Goal: Information Seeking & Learning: Understand process/instructions

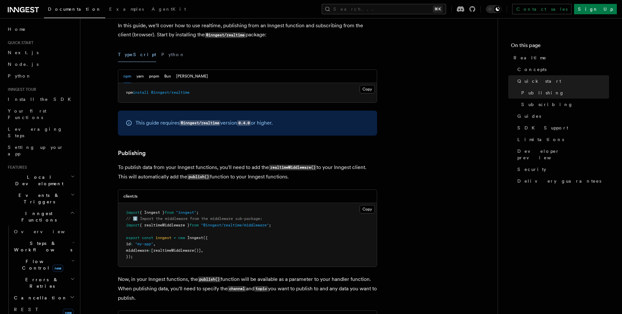
scroll to position [296, 0]
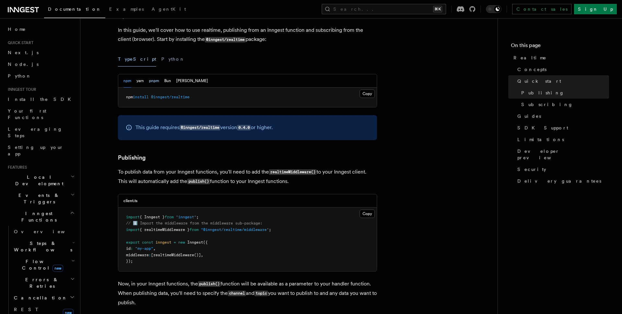
click at [153, 80] on button "pnpm" at bounding box center [154, 80] width 10 height 13
click at [370, 92] on button "Copy Copied" at bounding box center [367, 93] width 15 height 8
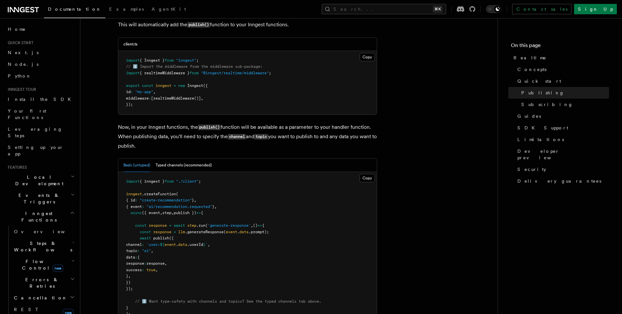
scroll to position [492, 0]
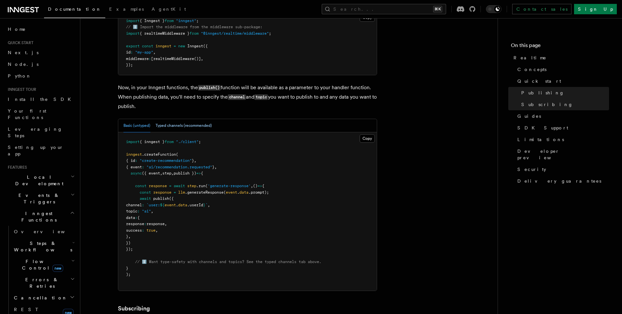
click at [177, 124] on button "Typed channels (recommended)" at bounding box center [184, 125] width 56 height 13
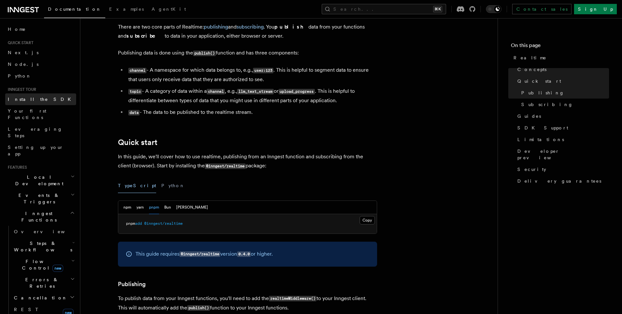
scroll to position [0, 0]
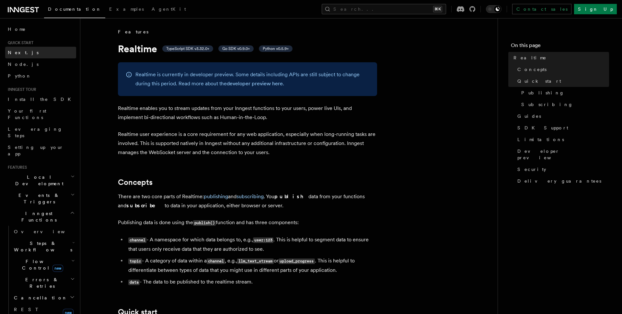
click at [28, 52] on link "Next.js" at bounding box center [40, 53] width 71 height 12
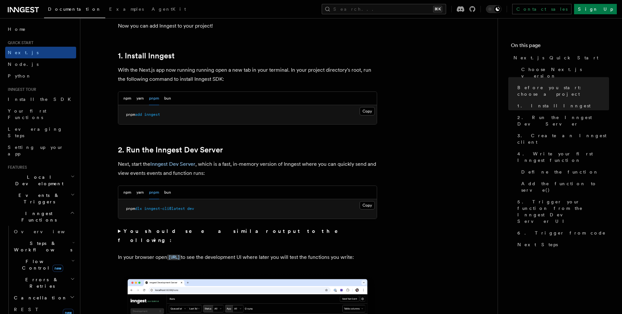
scroll to position [329, 0]
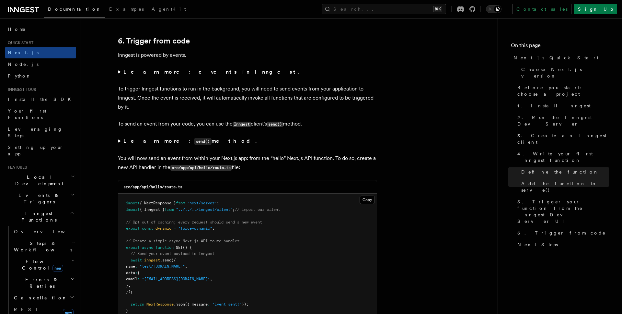
scroll to position [3240, 0]
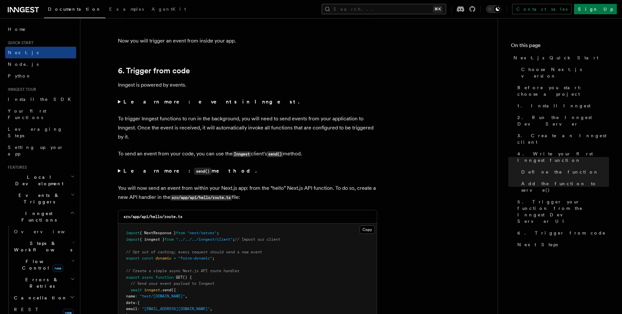
click at [391, 9] on button "Search... ⌘K" at bounding box center [384, 9] width 124 height 10
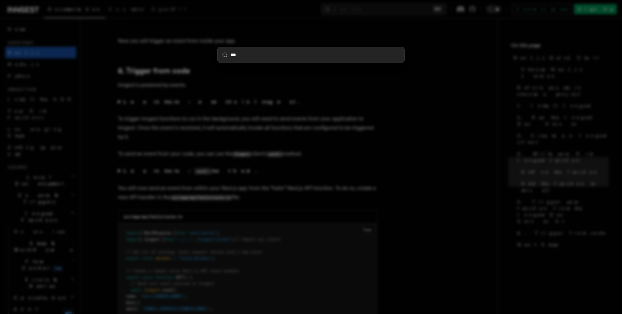
type input "****"
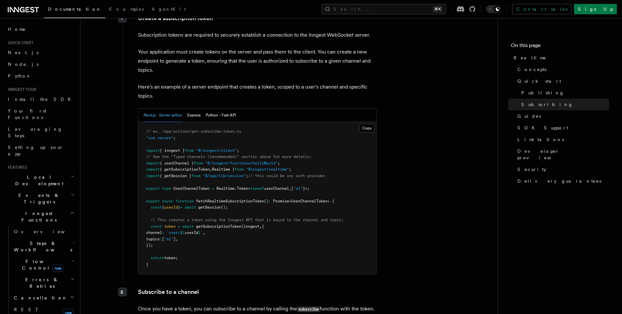
scroll to position [995, 0]
click at [290, 246] on pre "// ex. /app/actions/get-subscribe-token.ts "use server" ; import { inngest } fr…" at bounding box center [257, 198] width 238 height 152
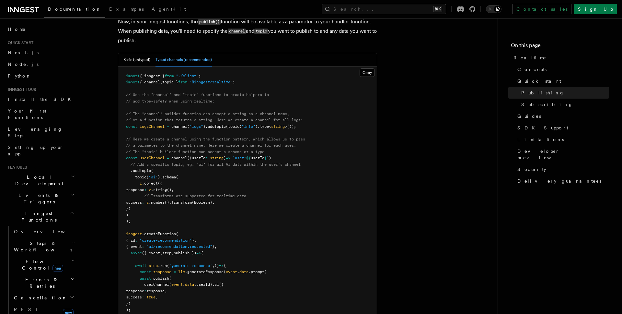
scroll to position [548, 0]
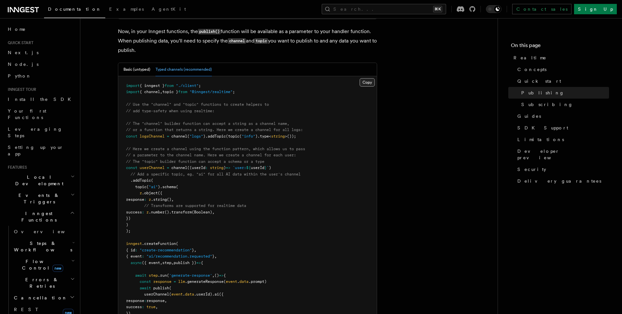
click at [364, 84] on button "Copy Copied" at bounding box center [367, 82] width 15 height 8
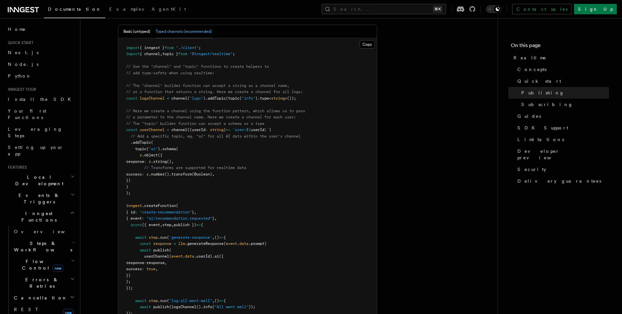
scroll to position [568, 0]
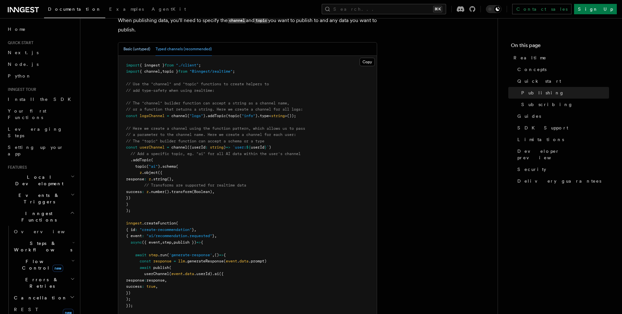
click at [137, 45] on button "Basic (untyped)" at bounding box center [136, 48] width 27 height 13
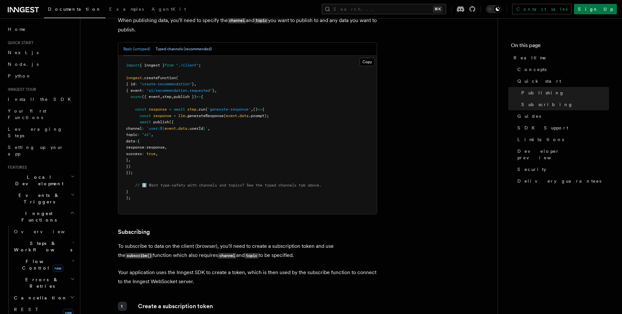
click at [169, 45] on button "Typed channels (recommended)" at bounding box center [184, 48] width 56 height 13
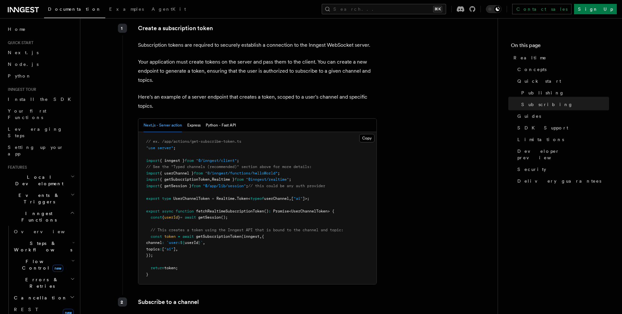
scroll to position [987, 0]
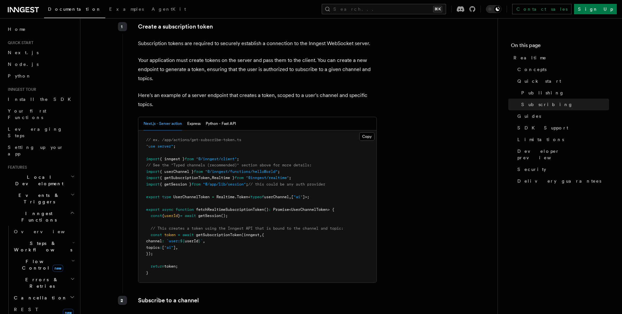
click at [221, 209] on span "fetchRealtimeSubscriptionToken" at bounding box center [230, 209] width 68 height 5
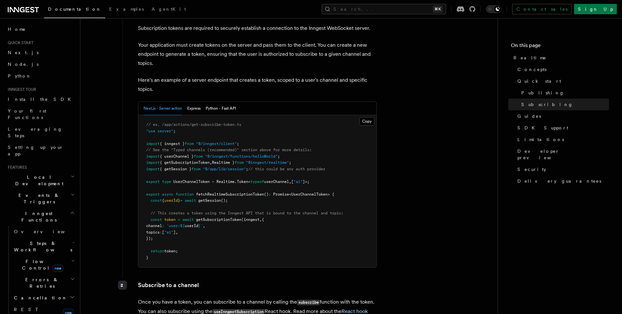
scroll to position [1003, 0]
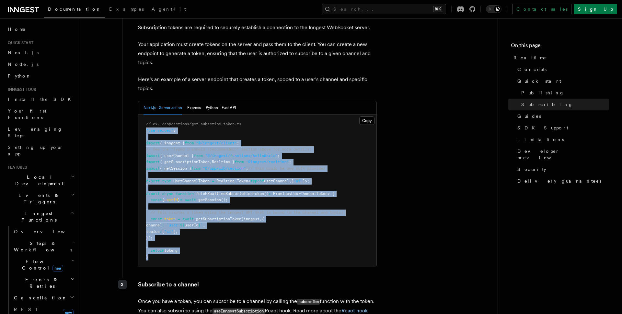
drag, startPoint x: 175, startPoint y: 262, endPoint x: 142, endPoint y: 128, distance: 138.5
click at [142, 128] on pre "// ex. /app/actions/get-subscribe-token.ts "use server" ; import { inngest } fr…" at bounding box center [257, 190] width 238 height 152
copy code ""use server" ; import { inngest } from "@/inngest/client" ; // See the "Typed c…"
click at [218, 235] on pre "// ex. /app/actions/get-subscribe-token.ts "use server" ; import { inngest } fr…" at bounding box center [257, 190] width 238 height 152
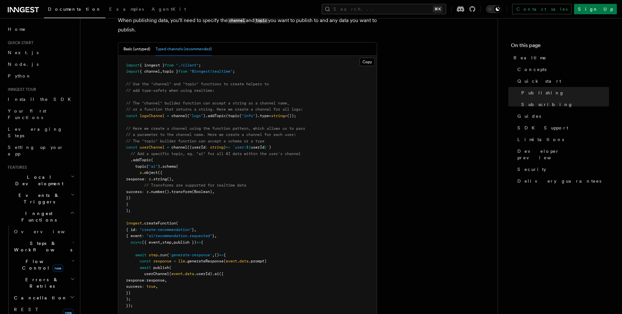
scroll to position [546, 0]
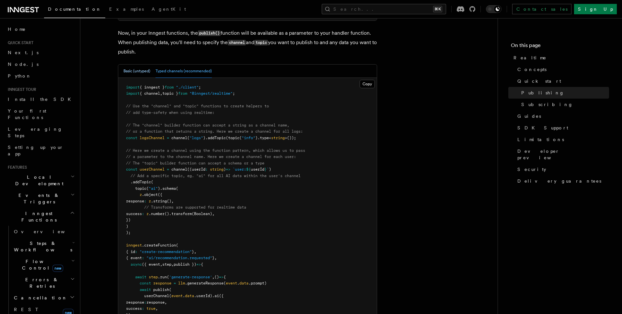
click at [141, 74] on button "Basic (untyped)" at bounding box center [136, 70] width 27 height 13
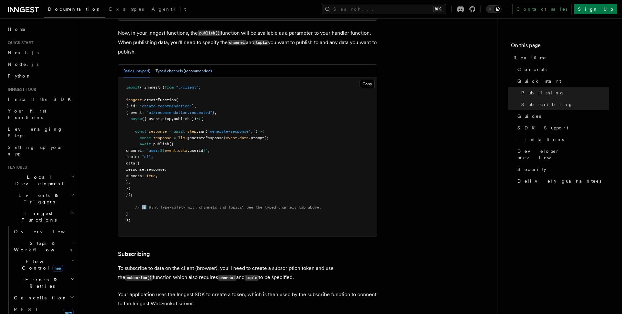
click at [176, 73] on button "Typed channels (recommended)" at bounding box center [184, 70] width 56 height 13
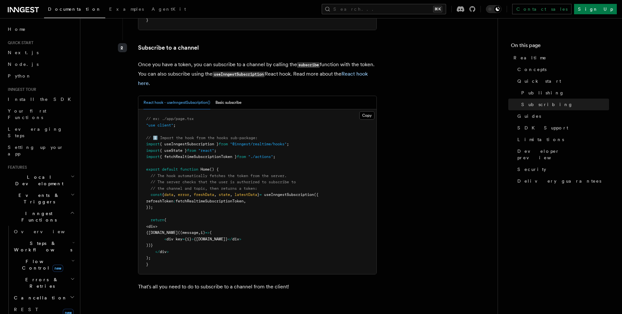
scroll to position [1239, 0]
click at [362, 118] on button "Copy Copied" at bounding box center [366, 115] width 15 height 8
click at [359, 111] on button "Copy Copied" at bounding box center [366, 115] width 15 height 8
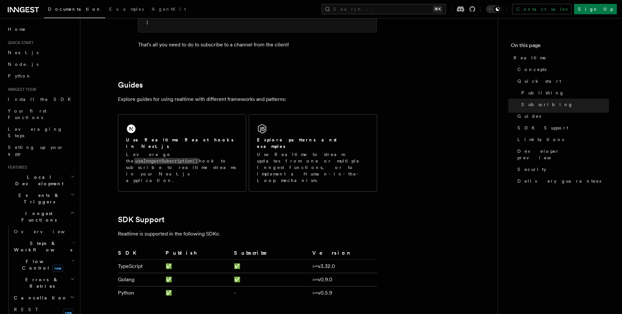
scroll to position [1585, 0]
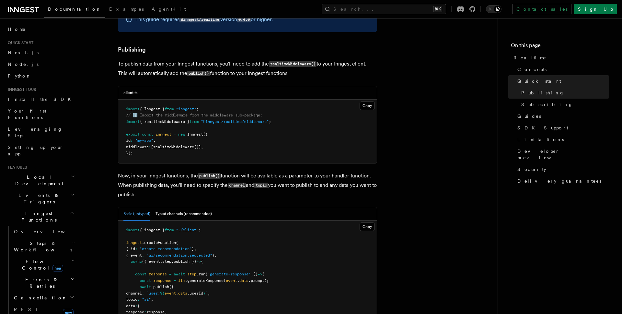
scroll to position [402, 0]
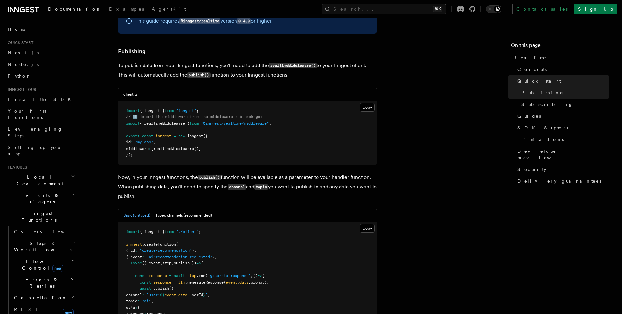
click at [184, 132] on pre "import { Inngest } from "inngest" ; // ℹ️ Import the middleware from the middle…" at bounding box center [247, 133] width 259 height 64
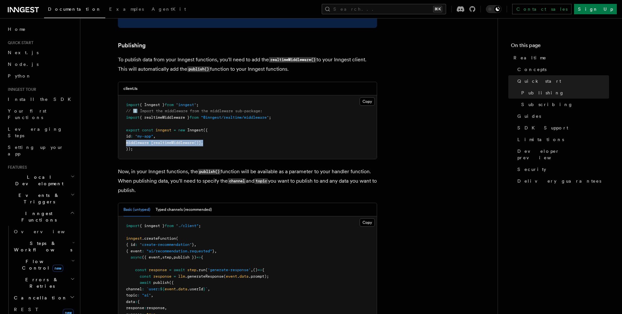
drag, startPoint x: 218, startPoint y: 143, endPoint x: 105, endPoint y: 140, distance: 113.5
copy span "middleware : [ realtimeMiddleware ()] ,"
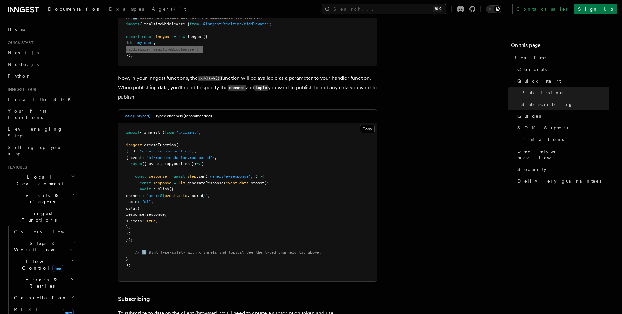
scroll to position [498, 0]
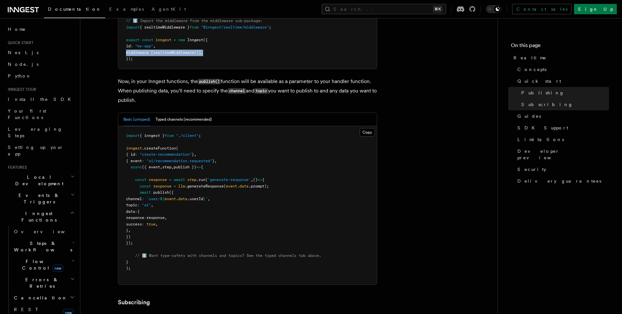
click at [29, 11] on icon at bounding box center [23, 10] width 31 height 8
click at [464, 11] on icon at bounding box center [460, 9] width 7 height 6
click at [511, 12] on div "Contact sales Sign Up" at bounding box center [534, 9] width 166 height 10
click at [475, 10] on icon at bounding box center [473, 9] width 6 height 6
